Goal: Transaction & Acquisition: Book appointment/travel/reservation

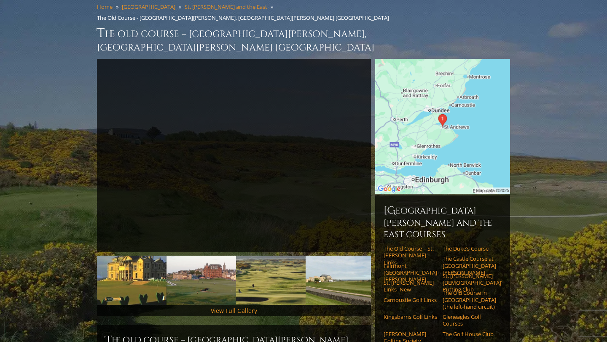
scroll to position [69, 0]
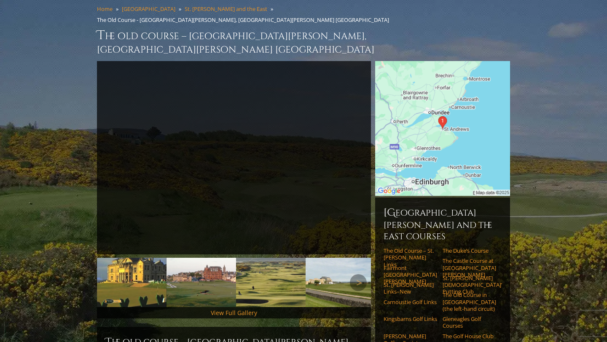
click at [225, 258] on img at bounding box center [201, 282] width 70 height 49
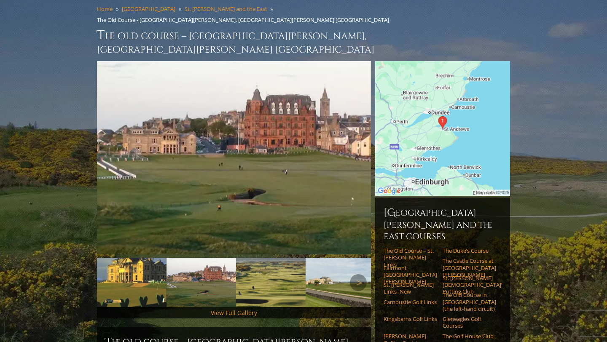
click at [257, 258] on img at bounding box center [271, 282] width 70 height 49
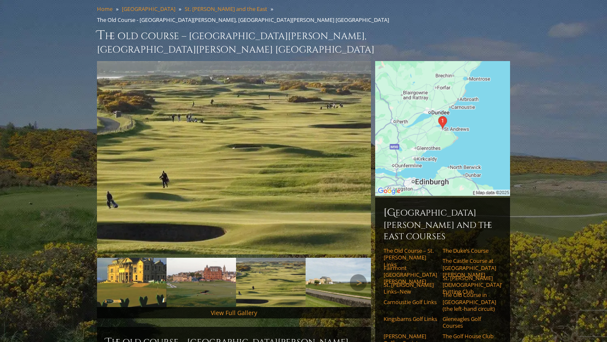
click at [317, 258] on img at bounding box center [341, 282] width 70 height 49
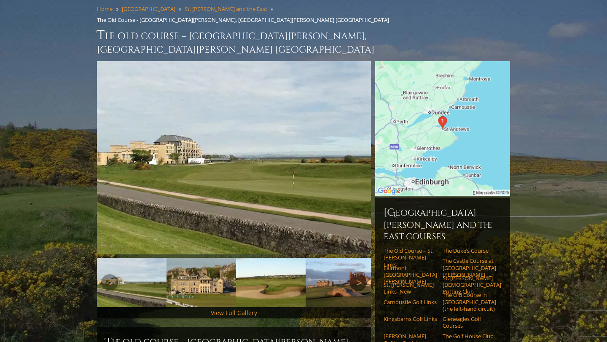
click at [352, 274] on link "Next" at bounding box center [358, 282] width 17 height 17
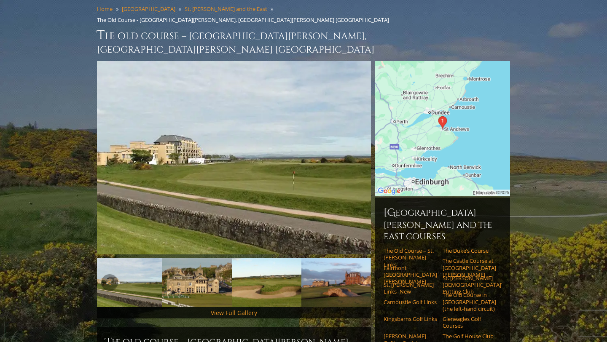
click at [334, 258] on img at bounding box center [336, 282] width 70 height 49
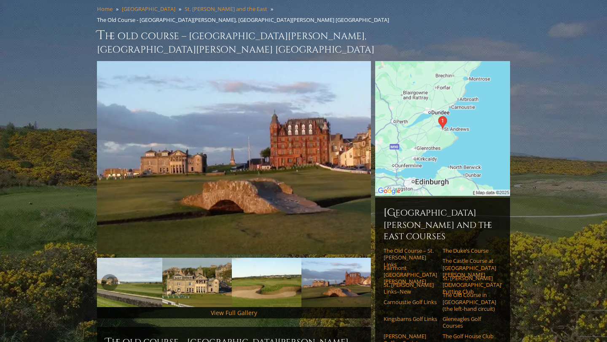
click at [359, 274] on link "Next" at bounding box center [358, 282] width 17 height 17
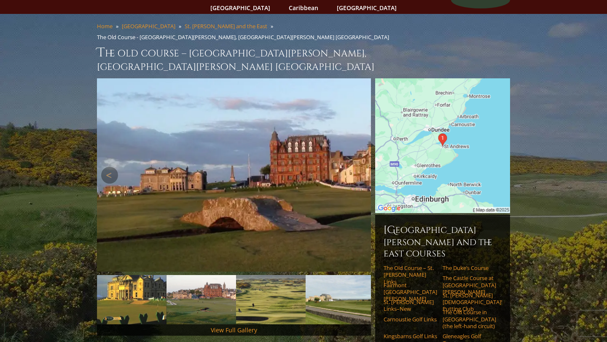
scroll to position [0, 0]
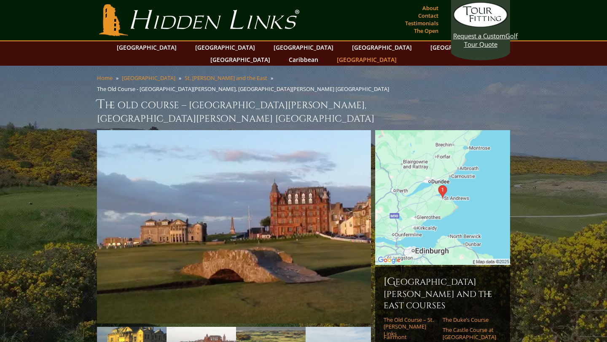
click at [401, 54] on link "[GEOGRAPHIC_DATA]" at bounding box center [367, 60] width 68 height 12
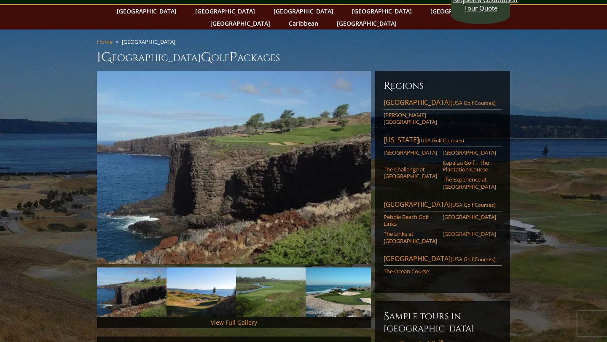
scroll to position [40, 0]
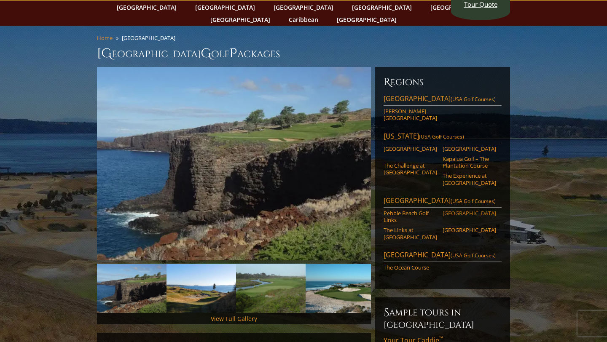
click at [459, 210] on link "Spyglass Hill Golf Course" at bounding box center [470, 213] width 54 height 7
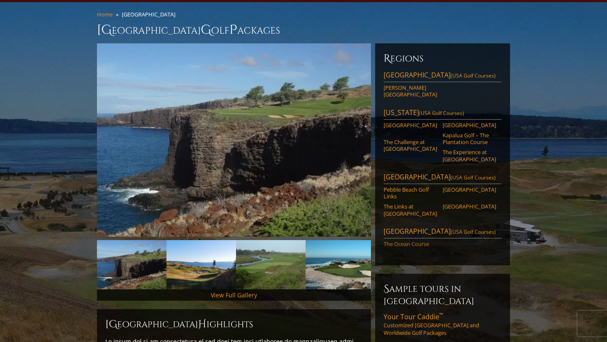
scroll to position [66, 0]
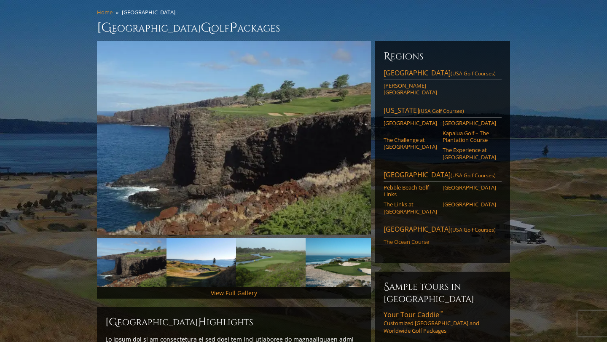
click at [413, 239] on link "The Ocean Course" at bounding box center [411, 242] width 54 height 7
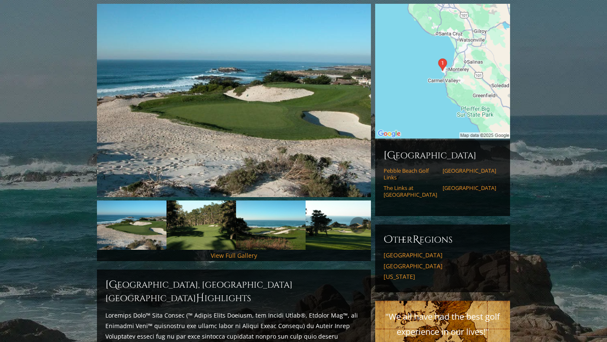
scroll to position [102, 0]
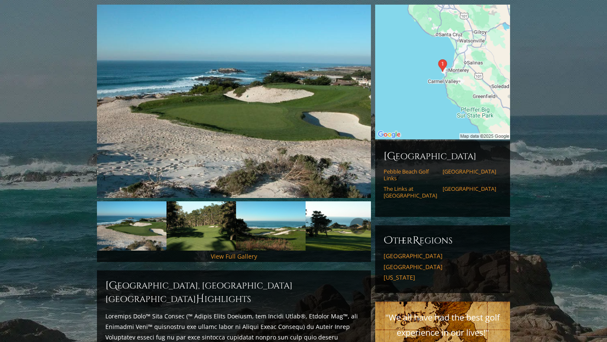
click at [220, 232] on img at bounding box center [201, 225] width 70 height 49
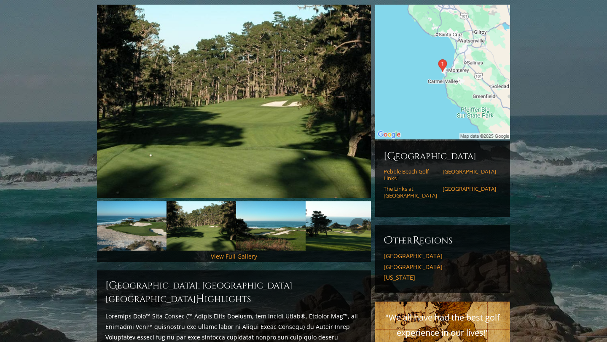
click at [266, 226] on img at bounding box center [271, 225] width 70 height 49
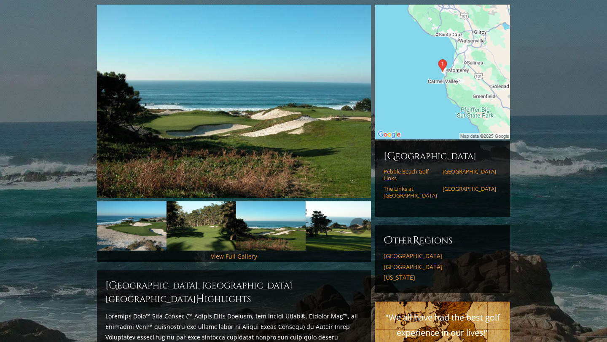
click at [322, 228] on img at bounding box center [341, 225] width 70 height 49
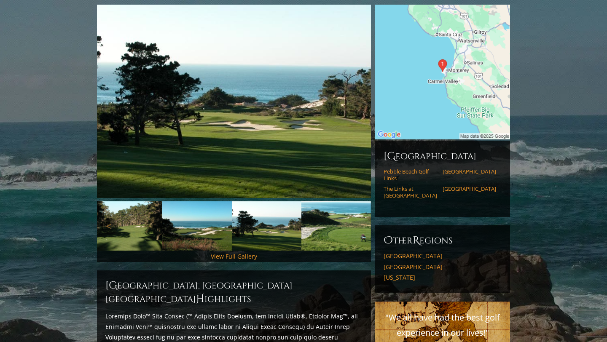
click at [351, 218] on link "Next" at bounding box center [358, 226] width 17 height 17
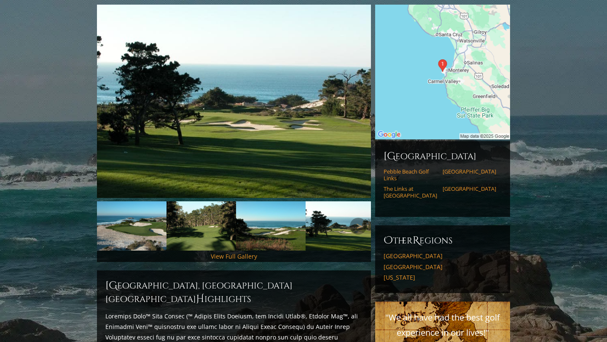
click at [342, 224] on img at bounding box center [341, 225] width 70 height 49
click at [328, 226] on img at bounding box center [341, 225] width 70 height 49
click at [284, 228] on img at bounding box center [271, 225] width 70 height 49
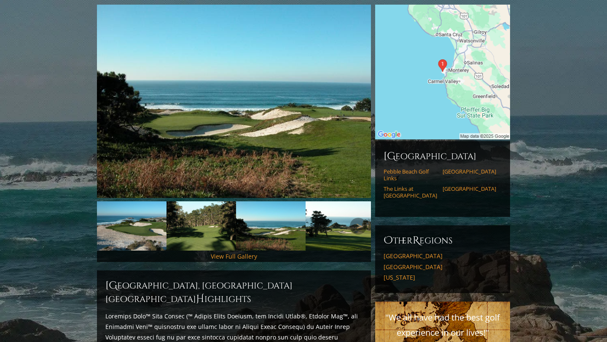
click at [213, 228] on img at bounding box center [201, 225] width 70 height 49
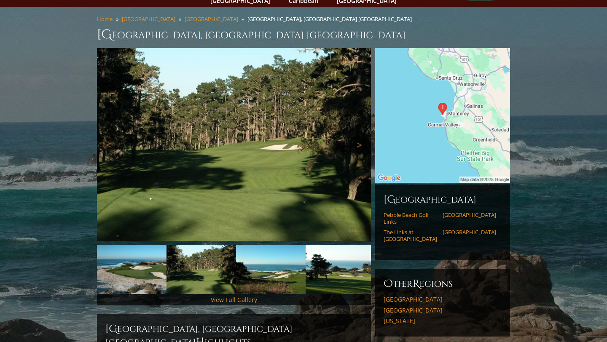
scroll to position [0, 0]
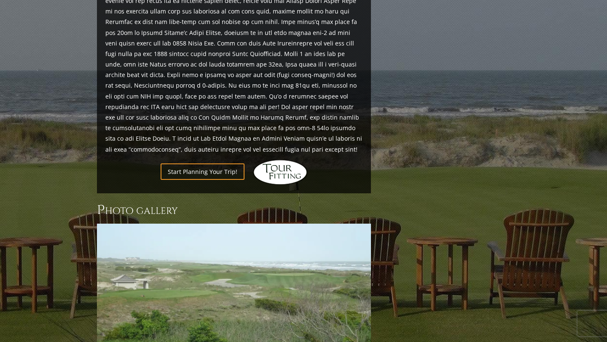
scroll to position [692, 0]
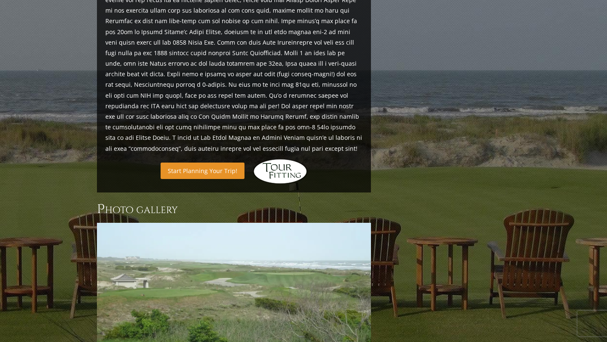
click at [230, 163] on link "Start Planning Your Trip!" at bounding box center [203, 171] width 84 height 16
